Goal: Information Seeking & Learning: Learn about a topic

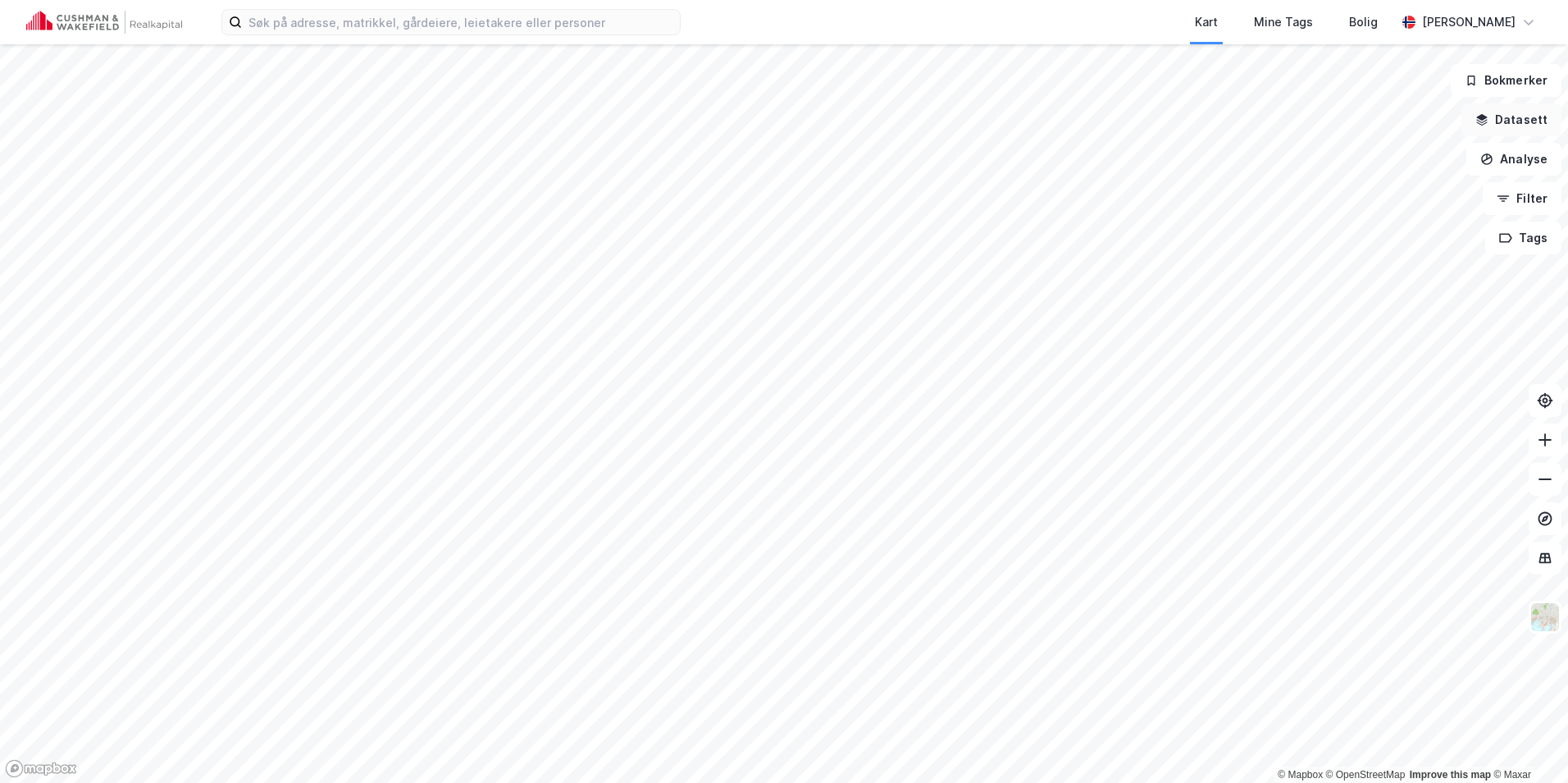
click at [1505, 122] on button "Datasett" at bounding box center [1511, 119] width 100 height 32
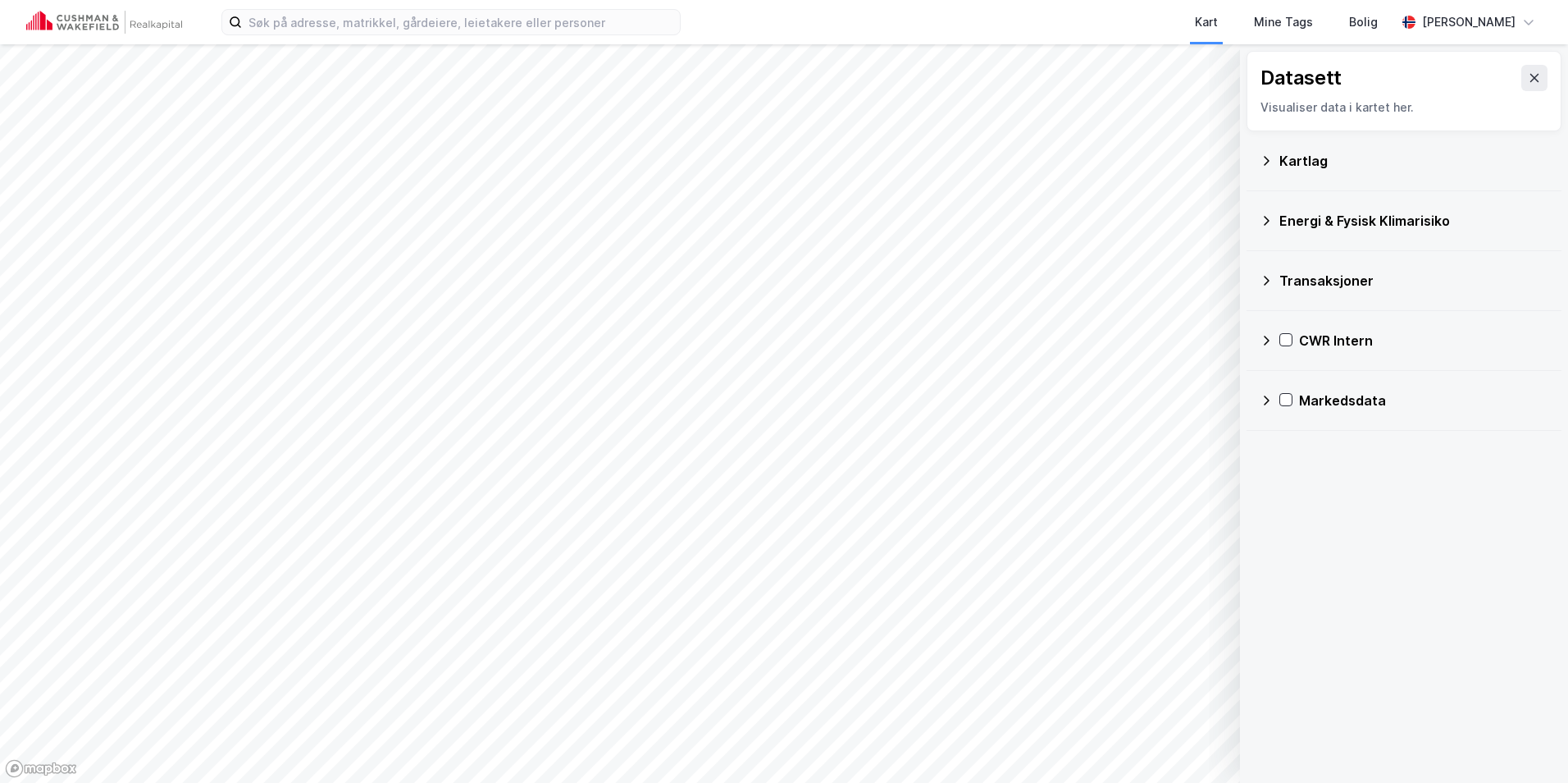
click at [1269, 154] on icon at bounding box center [1266, 160] width 13 height 13
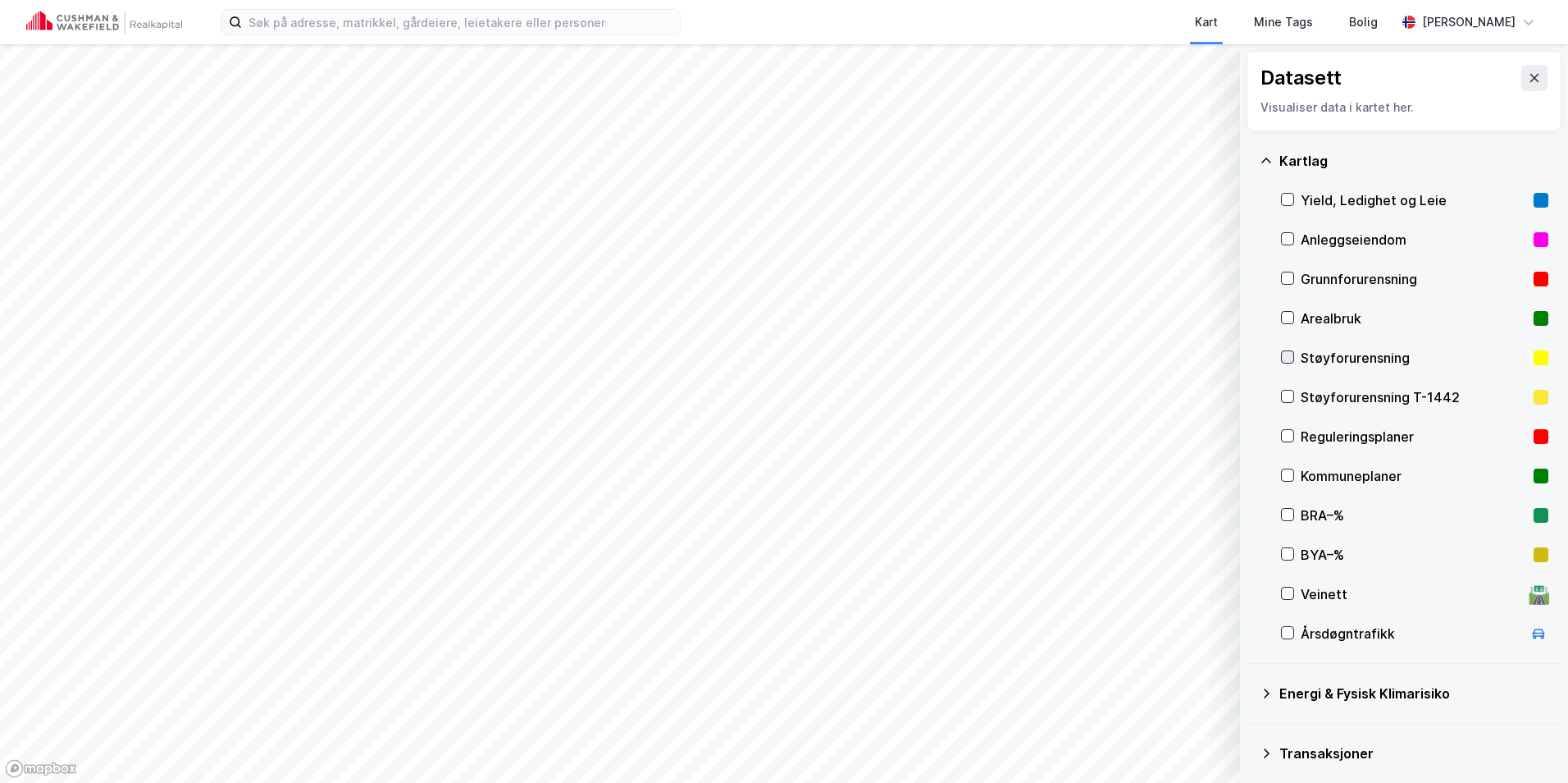
click at [1290, 358] on icon at bounding box center [1287, 357] width 12 height 12
click at [1184, 739] on button "Vis" at bounding box center [1155, 740] width 136 height 27
click at [1287, 391] on icon at bounding box center [1287, 397] width 12 height 12
click at [872, 782] on html "Kart Mine Tags Bolig Adrian Tonning Gjerde © Mapbox © OpenStreetMap Improve thi…" at bounding box center [784, 391] width 1568 height 783
click at [1532, 79] on button at bounding box center [1534, 78] width 27 height 27
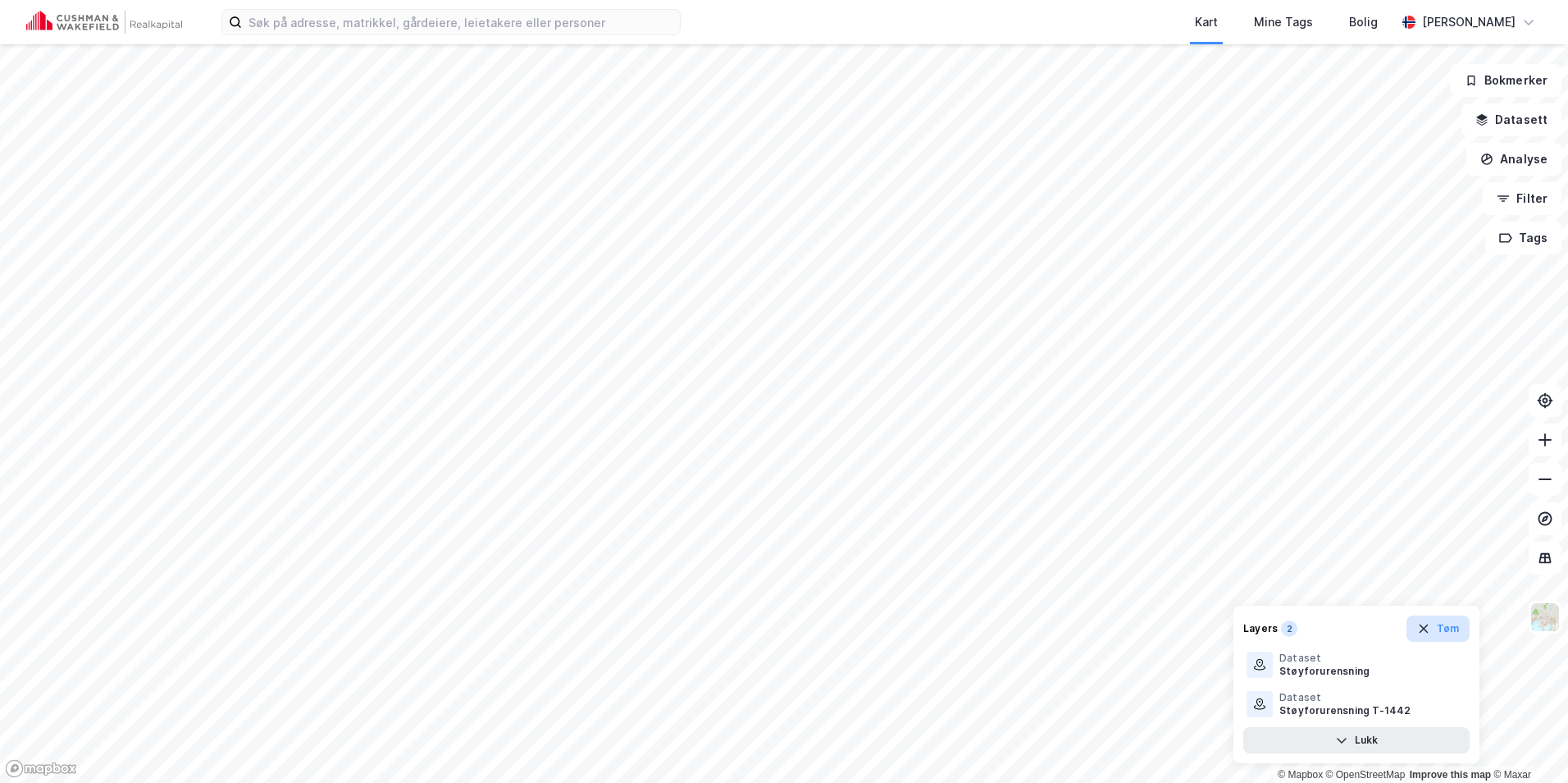
click at [1433, 631] on button "Tøm" at bounding box center [1437, 628] width 63 height 27
